Goal: Understand site structure: Grasp the organization and layout of the website

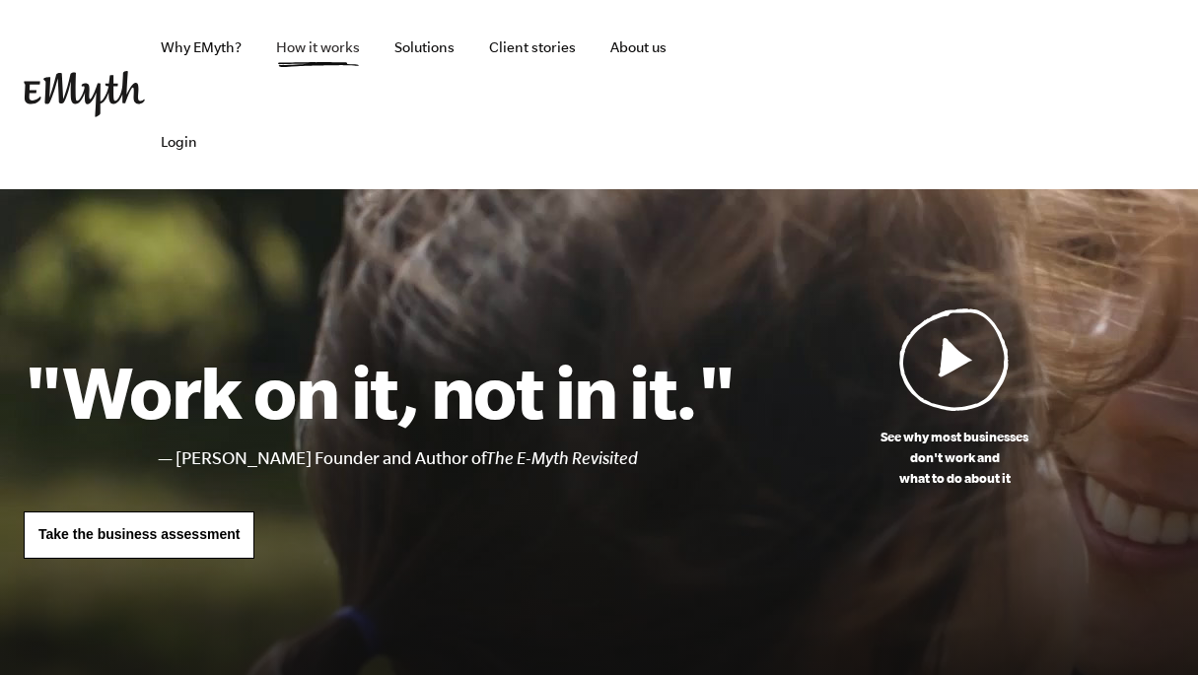
click at [318, 54] on link "How it works" at bounding box center [317, 47] width 115 height 95
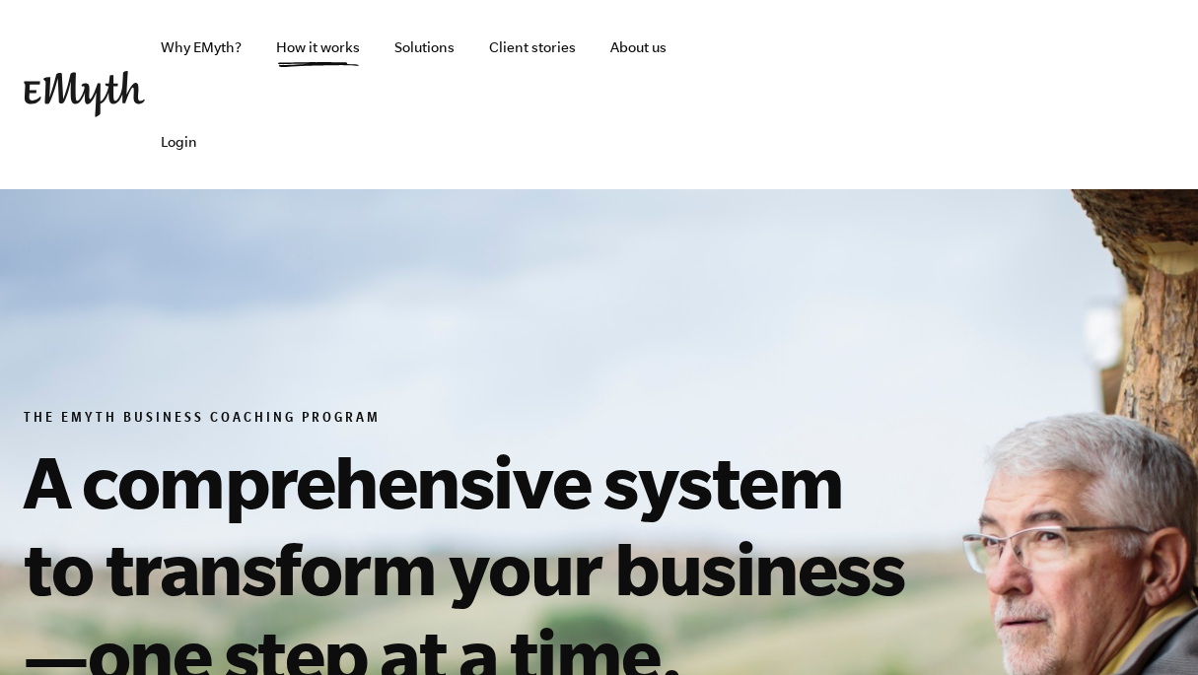
scroll to position [2, 0]
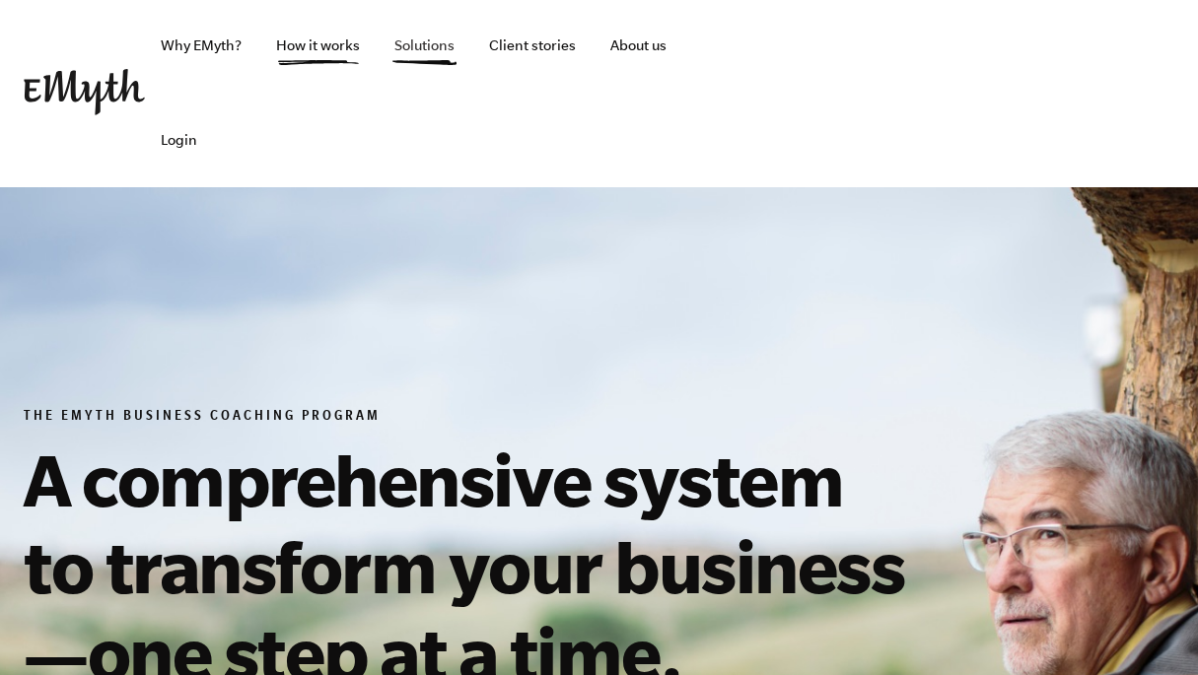
click at [420, 47] on link "Solutions" at bounding box center [425, 45] width 92 height 95
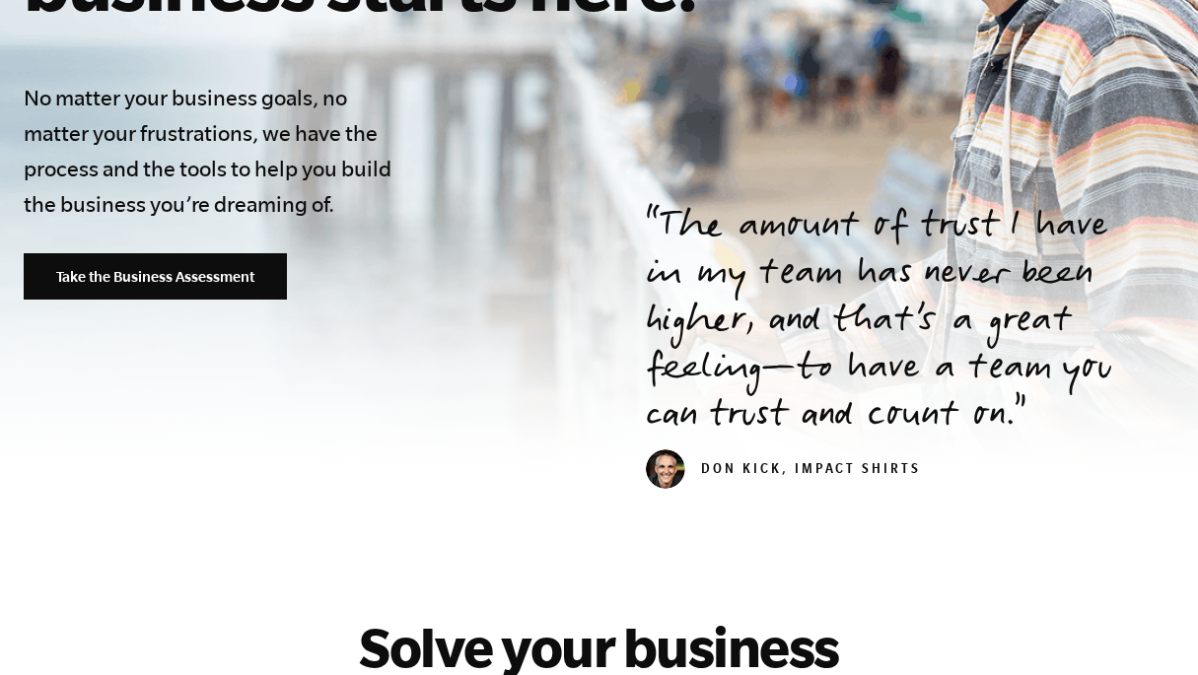
scroll to position [566, 0]
